Goal: Task Accomplishment & Management: Use online tool/utility

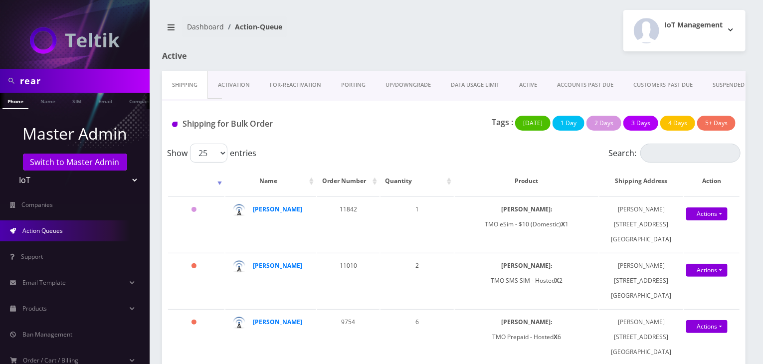
drag, startPoint x: 87, startPoint y: 71, endPoint x: 25, endPoint y: 88, distance: 63.8
click at [25, 88] on div "rear" at bounding box center [75, 81] width 150 height 24
drag, startPoint x: 49, startPoint y: 84, endPoint x: 0, endPoint y: 85, distance: 48.9
click at [0, 85] on div "rear" at bounding box center [75, 81] width 150 height 24
paste input "DJ Ent"
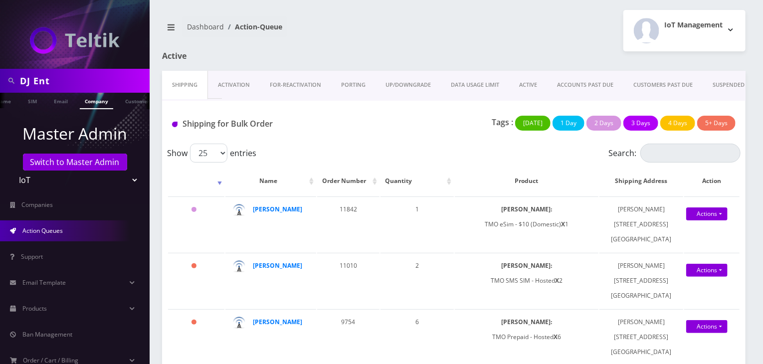
scroll to position [0, 46]
type input "DJ Ent"
click at [81, 102] on link "Company" at bounding box center [94, 101] width 33 height 16
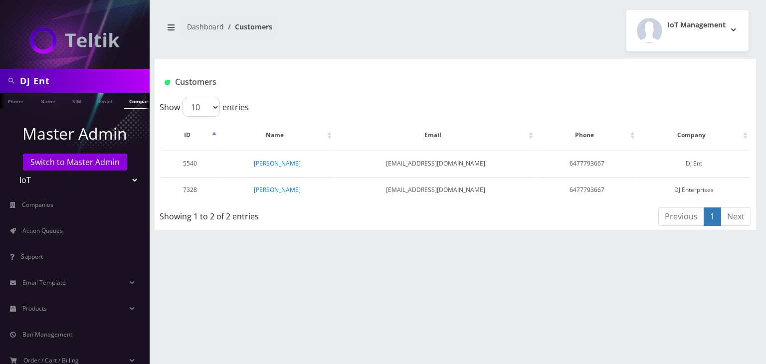
click at [285, 166] on link "Devesh Jairath" at bounding box center [277, 163] width 47 height 8
click at [287, 191] on link "Devesh Jairath" at bounding box center [277, 190] width 47 height 8
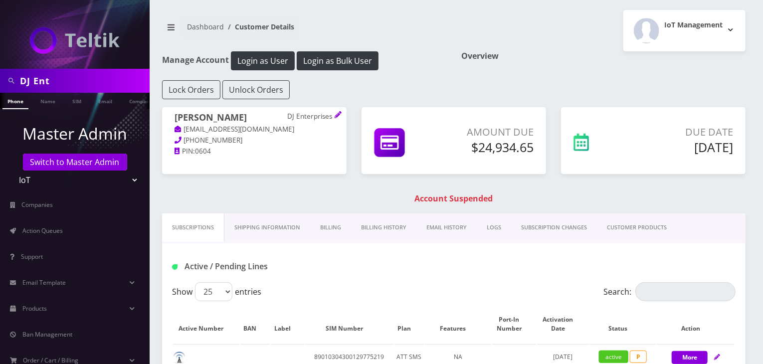
click at [375, 225] on link "Billing History" at bounding box center [383, 227] width 65 height 28
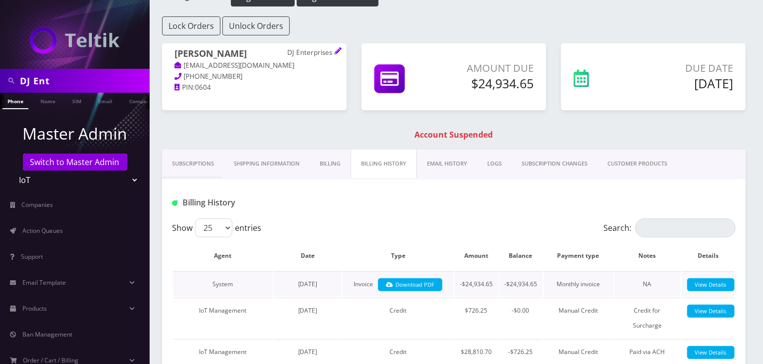
scroll to position [83, 0]
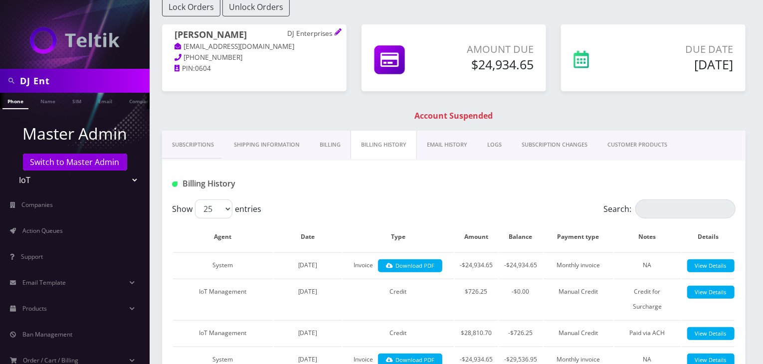
drag, startPoint x: 81, startPoint y: 78, endPoint x: 0, endPoint y: 82, distance: 81.4
click at [0, 82] on div "DJ Ent" at bounding box center [75, 81] width 150 height 24
paste input "Ticketopia"
type input "Ticketopia"
click at [123, 98] on li "Company" at bounding box center [141, 101] width 38 height 16
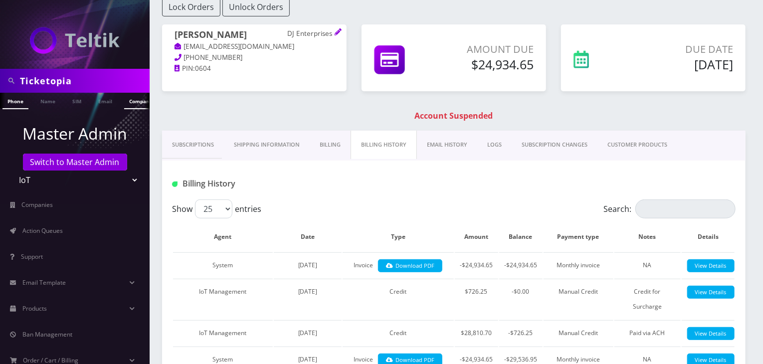
click at [128, 101] on link "Company" at bounding box center [140, 101] width 33 height 16
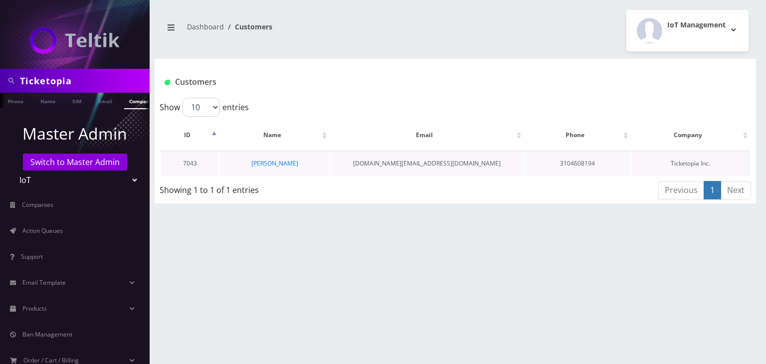
scroll to position [0, 5]
click at [274, 166] on link "Peter Mekari" at bounding box center [274, 163] width 47 height 8
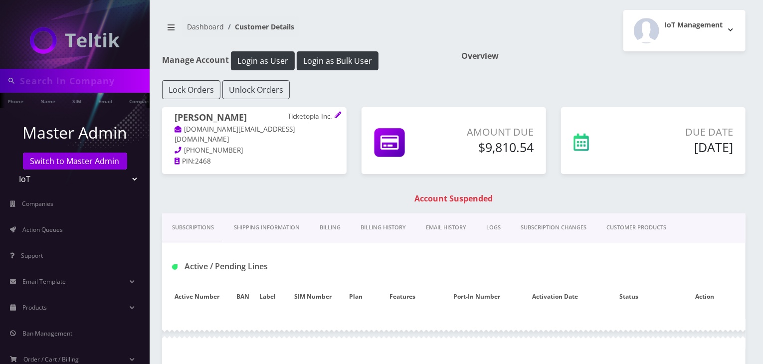
type input "Ticketopia"
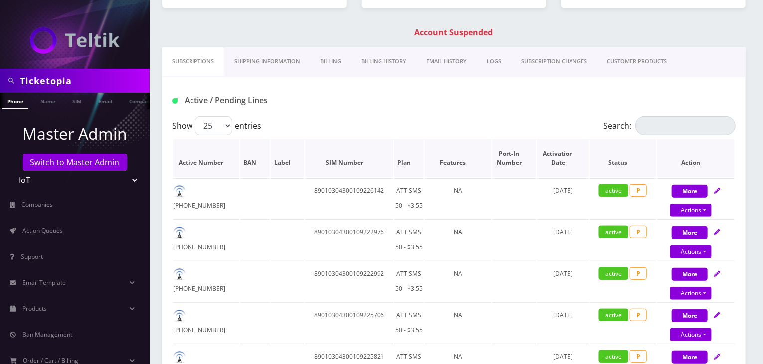
scroll to position [83, 0]
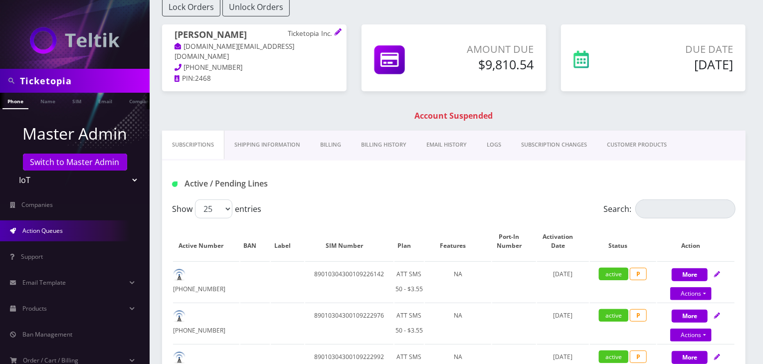
click at [67, 229] on link "Action Queues" at bounding box center [75, 230] width 150 height 21
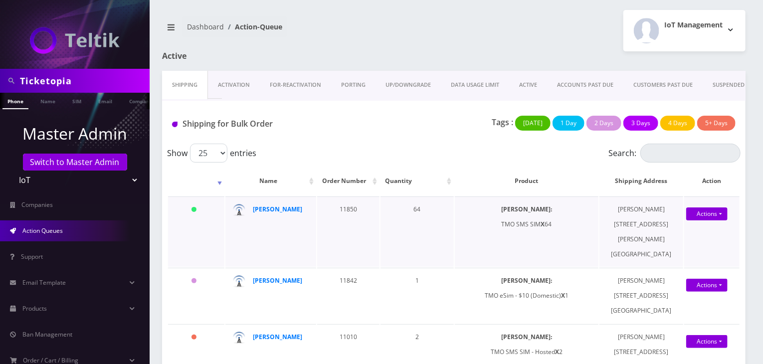
drag, startPoint x: 499, startPoint y: 228, endPoint x: 553, endPoint y: 227, distance: 53.9
click at [553, 227] on td "SIMs: TMO SMS SIM X 64" at bounding box center [527, 232] width 144 height 70
click at [267, 205] on strong "[PERSON_NAME]" at bounding box center [277, 209] width 49 height 8
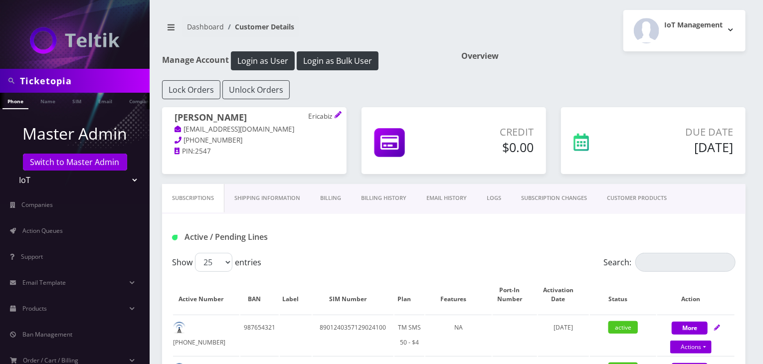
click at [627, 203] on link "CUSTOMER PRODUCTS" at bounding box center [637, 198] width 80 height 28
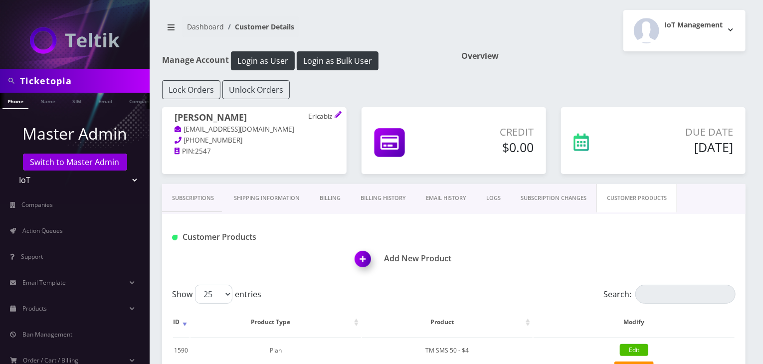
click at [207, 204] on link "Subscriptions" at bounding box center [193, 198] width 62 height 28
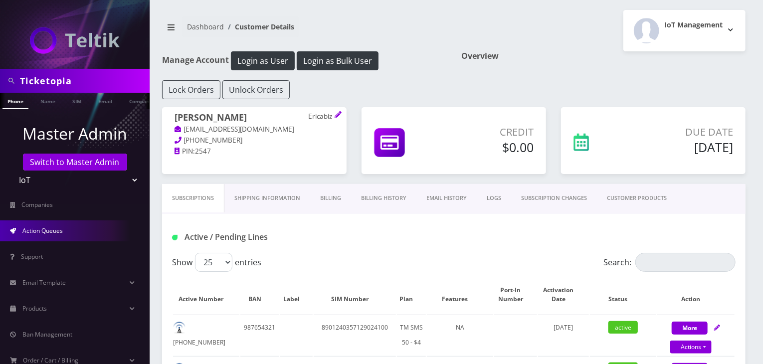
click at [53, 231] on span "Action Queues" at bounding box center [42, 230] width 40 height 8
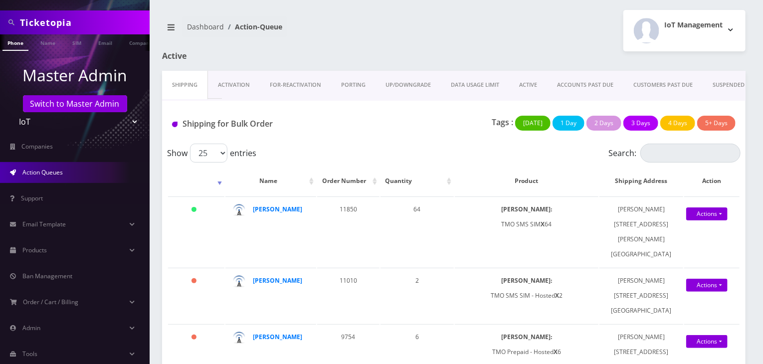
scroll to position [53, 0]
